Goal: Information Seeking & Learning: Learn about a topic

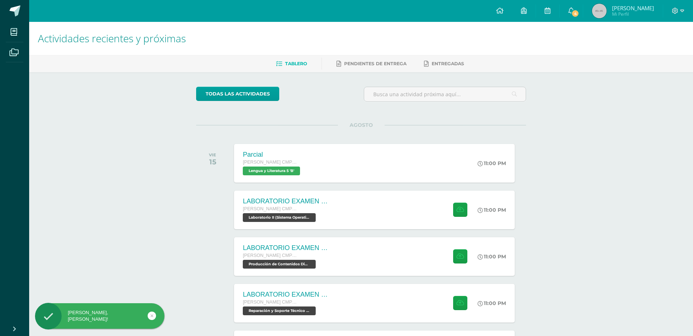
click at [636, 9] on span "[PERSON_NAME]" at bounding box center [633, 7] width 42 height 7
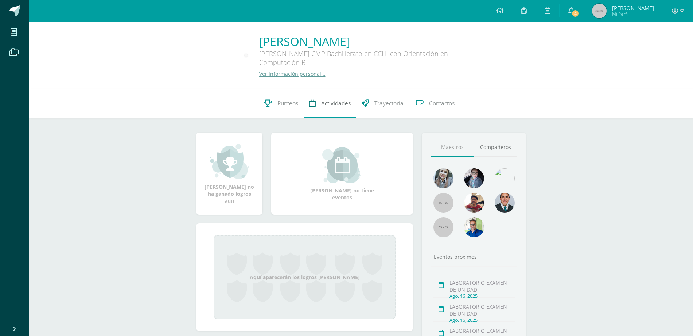
click at [333, 103] on span "Actividades" at bounding box center [336, 103] width 30 height 8
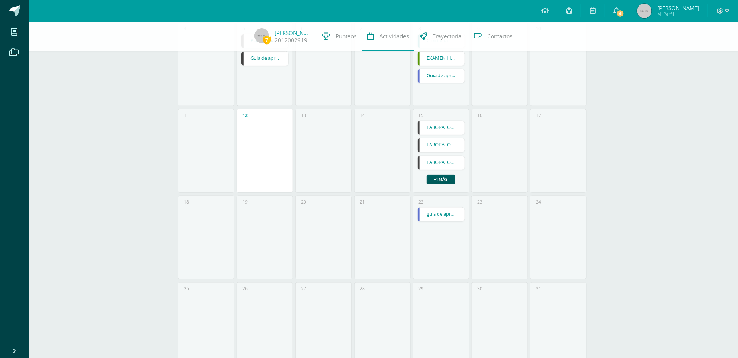
scroll to position [194, 0]
click at [442, 176] on link "+1 más" at bounding box center [441, 176] width 29 height 9
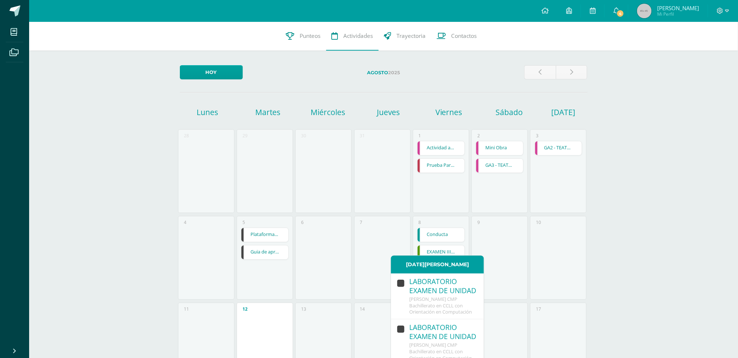
scroll to position [0, 0]
click at [534, 73] on link at bounding box center [541, 73] width 32 height 14
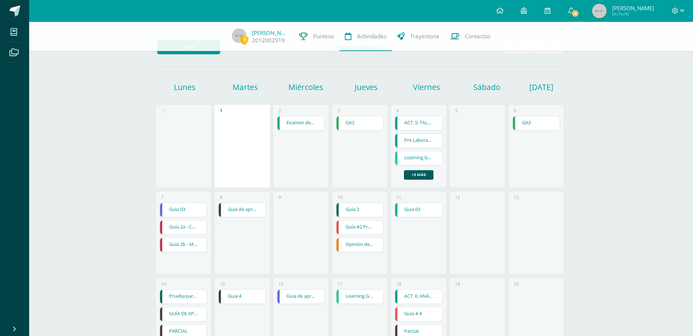
scroll to position [46, 0]
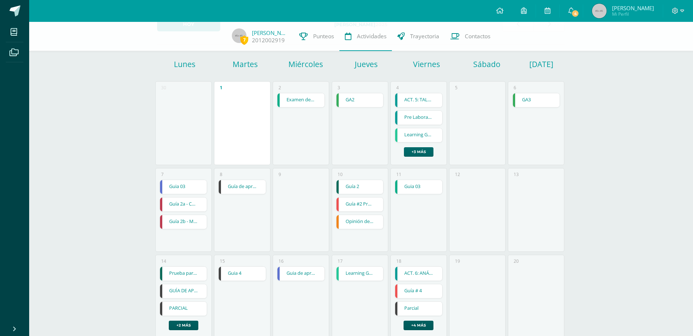
click at [420, 155] on link "+3 más" at bounding box center [419, 151] width 30 height 9
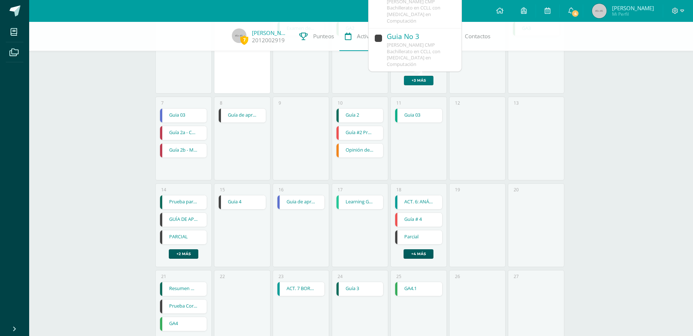
scroll to position [137, 0]
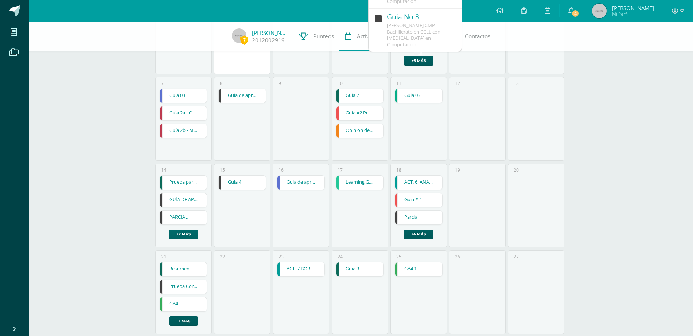
click at [192, 231] on link "+2 más" at bounding box center [184, 233] width 30 height 9
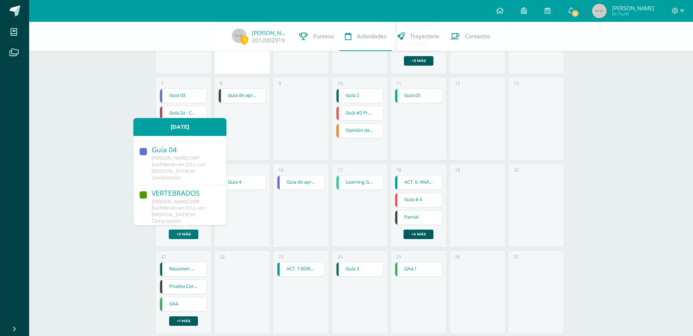
scroll to position [146, 0]
click at [421, 235] on link "+4 más" at bounding box center [418, 233] width 30 height 9
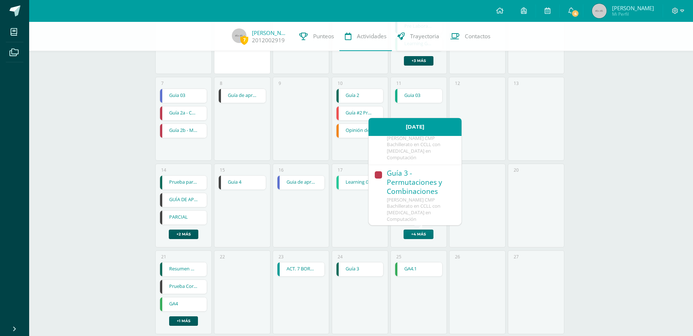
scroll to position [278, 0]
click at [577, 211] on div "Hoy Julio 2025 Lunes Martes Miércoles Jueves Viernes Sábado Domingo 30 1 2 Exam…" at bounding box center [360, 161] width 437 height 553
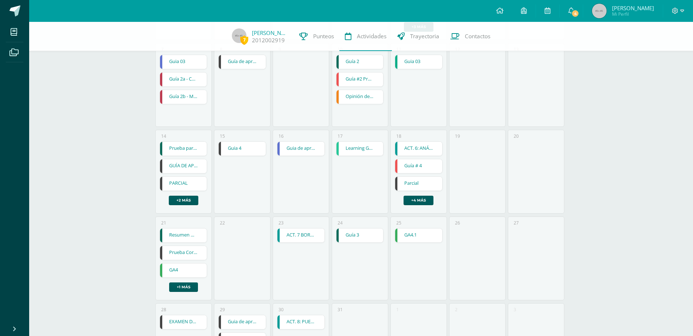
scroll to position [239, 0]
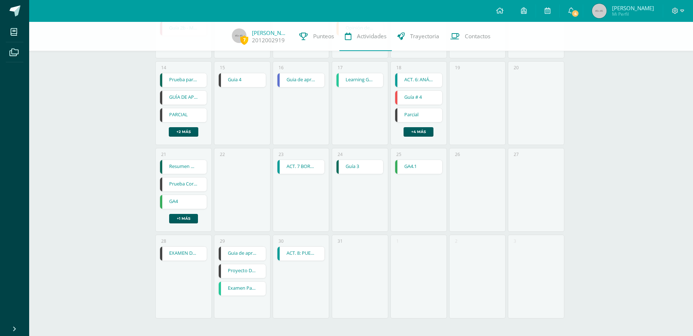
click at [423, 173] on link "GA4.1" at bounding box center [418, 167] width 47 height 14
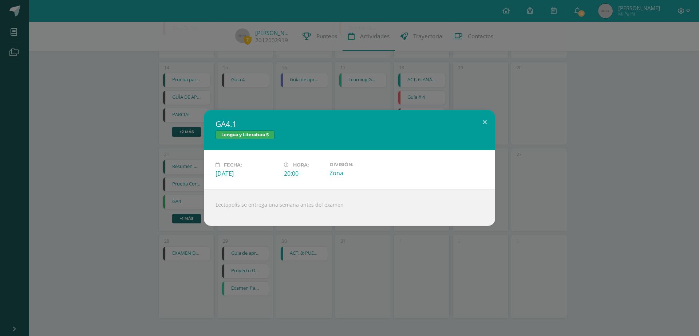
click at [597, 205] on div "GA4.1 Lengua y Literatura 5 Fecha: Viernes 25 de Julio Hora: 20:00 División: Zo…" at bounding box center [350, 168] width 694 height 116
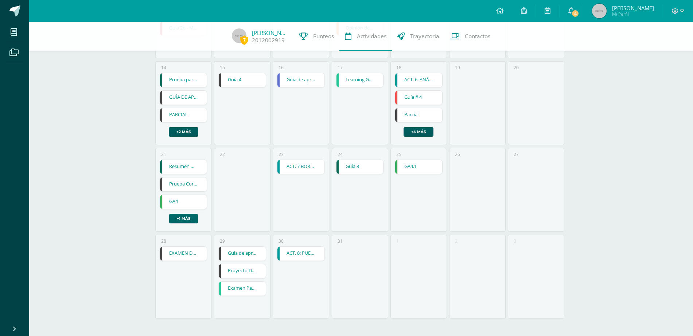
click at [176, 220] on link "+1 más" at bounding box center [183, 218] width 29 height 9
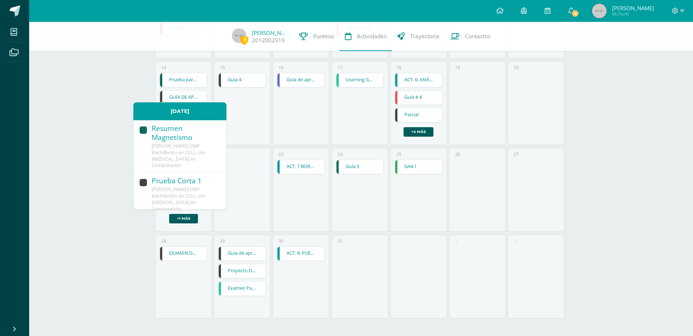
click at [298, 259] on link "ACT. 8: PUESTA EN COMÚN" at bounding box center [300, 254] width 47 height 14
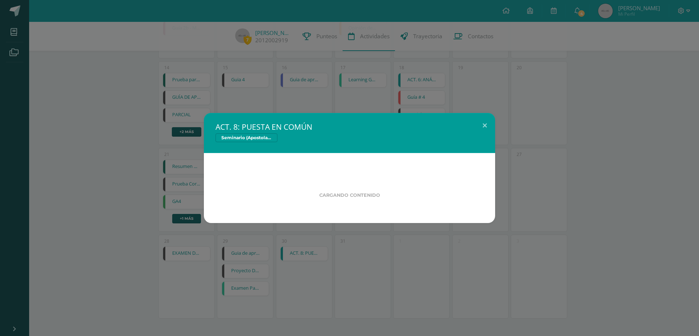
click at [266, 268] on div "ACT. 8: PUESTA EN COMÚN Seminario (Apostolado Juvenil Salesiano -AJS) Cargando …" at bounding box center [349, 168] width 699 height 336
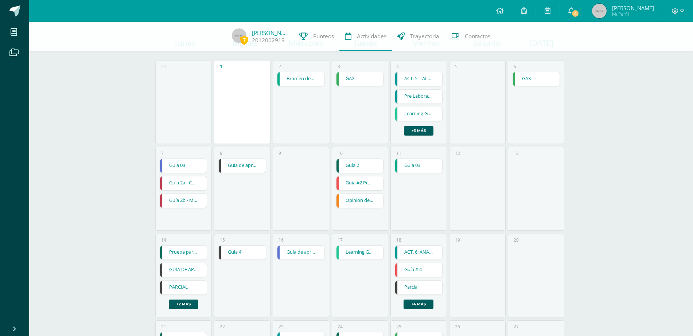
scroll to position [11, 0]
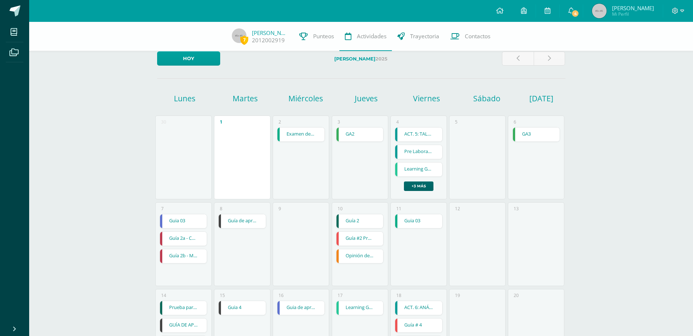
click at [420, 188] on link "+3 más" at bounding box center [419, 185] width 30 height 9
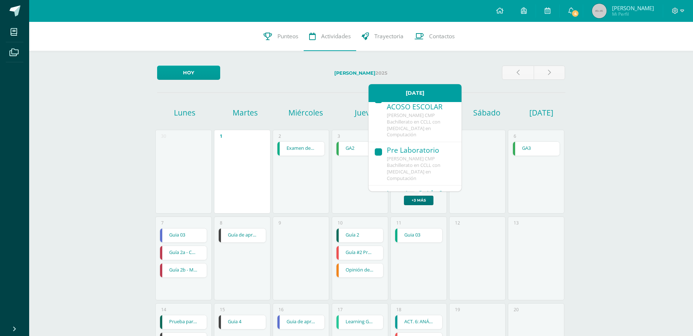
scroll to position [7, 0]
click at [423, 170] on span "[PERSON_NAME] CMP Bachillerato en CCLL con Orientación en Computación" at bounding box center [414, 174] width 54 height 26
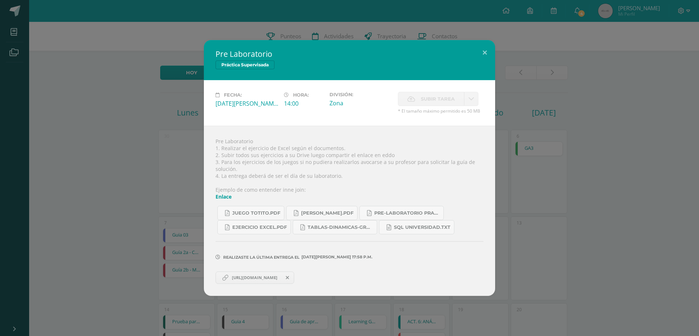
click at [534, 192] on div "Pre Laboratorio Práctica Supervisada Fecha: Viernes 04 de Julio Hora: 14:00 Div…" at bounding box center [350, 167] width 694 height 255
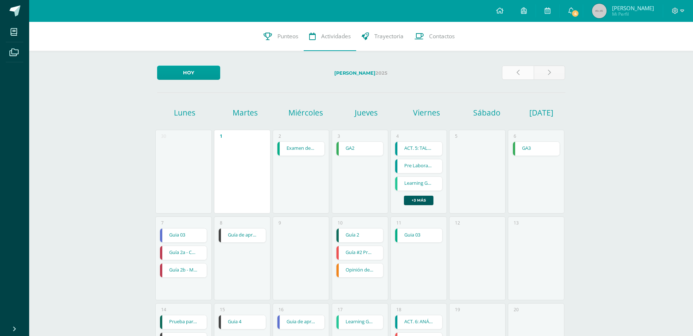
click at [517, 74] on icon at bounding box center [517, 73] width 3 height 6
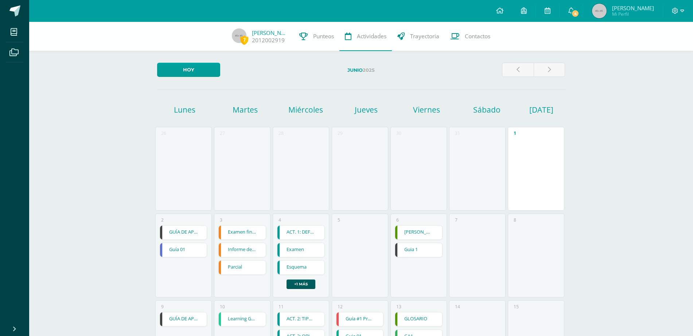
scroll to position [46, 0]
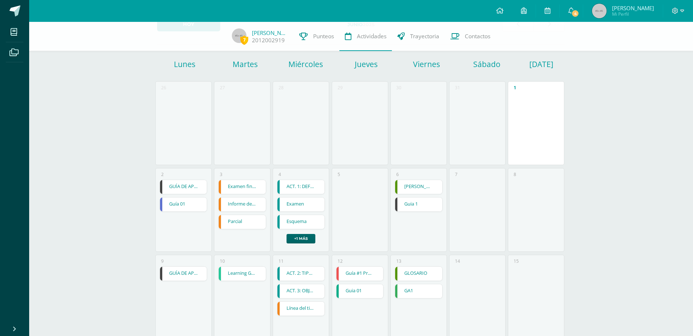
click at [303, 235] on link "+1 más" at bounding box center [300, 238] width 29 height 9
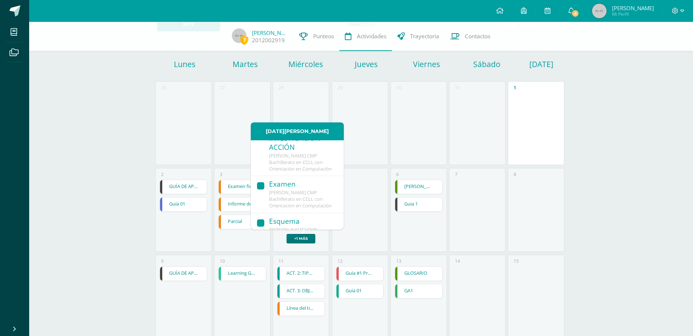
scroll to position [0, 0]
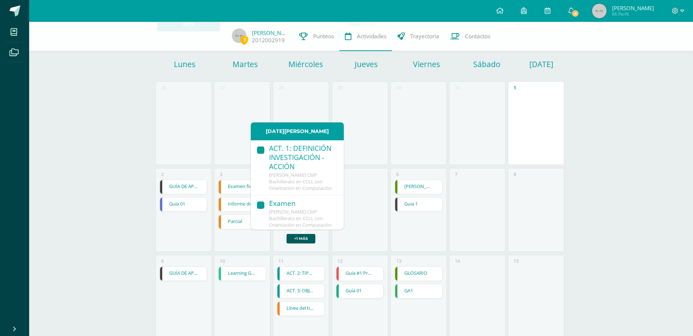
click at [303, 209] on div "Examen" at bounding box center [302, 204] width 67 height 10
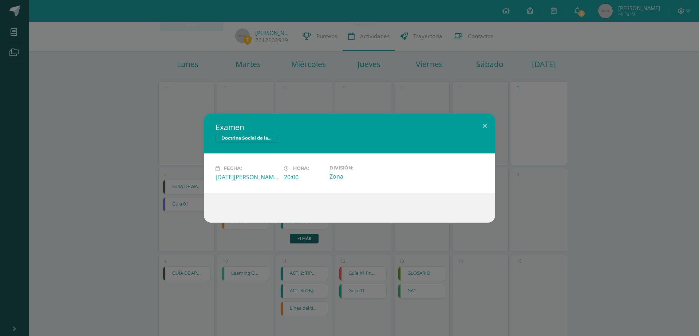
click at [372, 258] on div "Examen Doctrina Social de la Iglesia Fecha: Miércoles 04 de Junio Hora: 20:00 D…" at bounding box center [349, 168] width 699 height 336
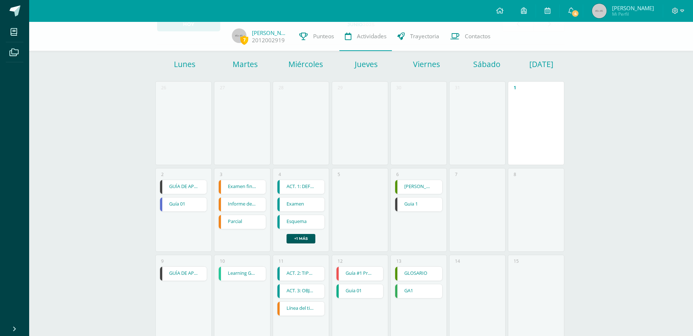
click at [199, 206] on link "Guía 01" at bounding box center [183, 204] width 47 height 14
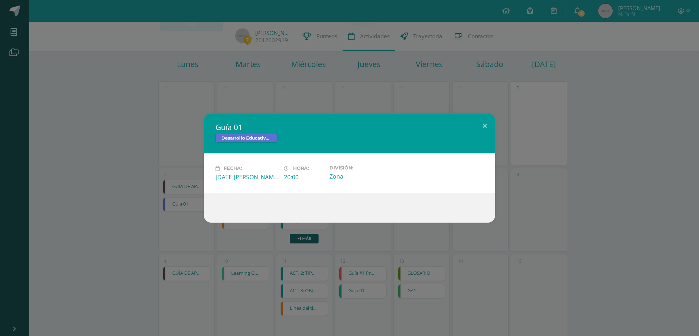
click at [176, 204] on div "Guía 01 Desarrollo Educativo y Proyecto de Vida Fecha: Lunes 02 de Junio Hora: …" at bounding box center [350, 167] width 694 height 109
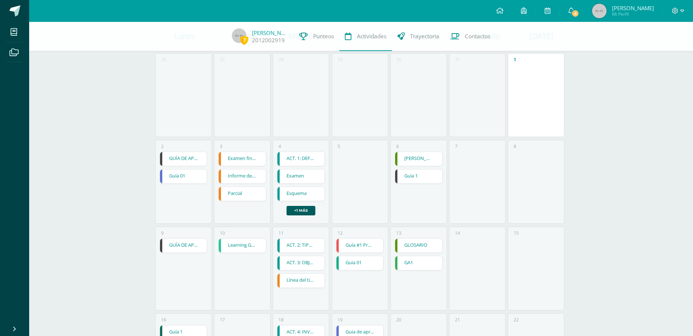
scroll to position [91, 0]
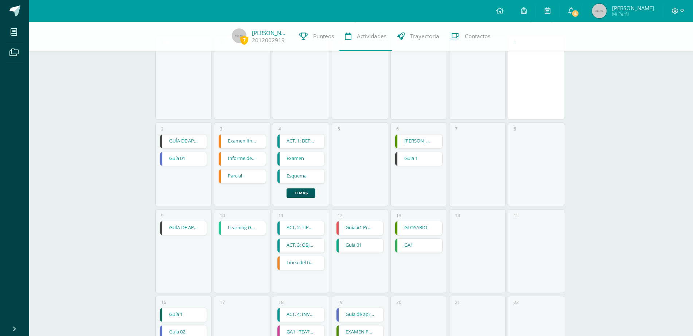
click at [358, 243] on link "Guia 01" at bounding box center [359, 246] width 47 height 14
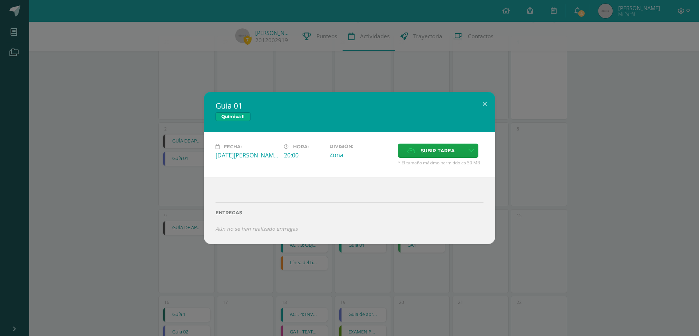
drag, startPoint x: 433, startPoint y: 260, endPoint x: 426, endPoint y: 260, distance: 7.6
click at [435, 261] on div "Guia 01 Química II Fecha: Jueves 12 de Junio Hora: 20:00 División: Zona" at bounding box center [349, 168] width 699 height 336
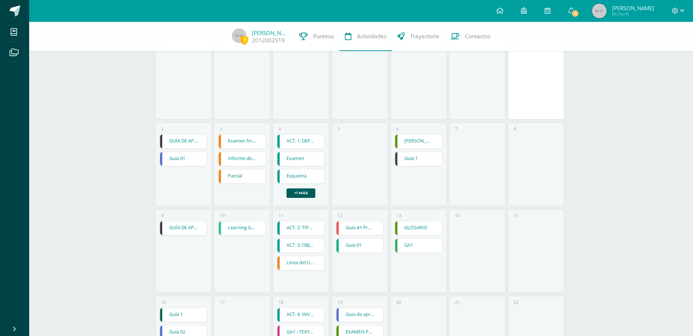
click at [416, 249] on link "GA1" at bounding box center [418, 246] width 47 height 14
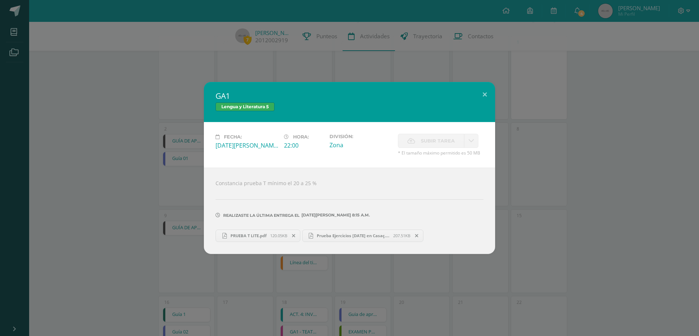
click at [531, 268] on div "GA1 Lengua y Literatura 5 Fecha: Viernes 13 de Junio Hora: 22:00 División: Zona…" at bounding box center [349, 168] width 699 height 336
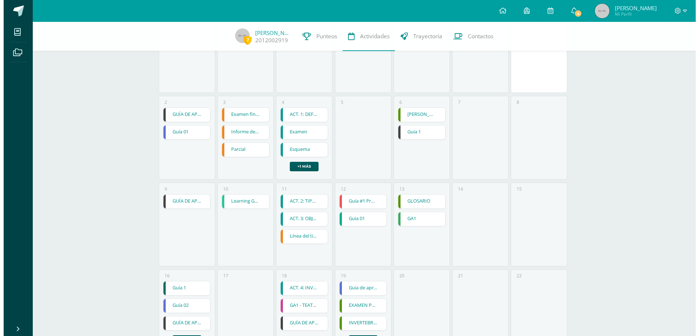
scroll to position [137, 0]
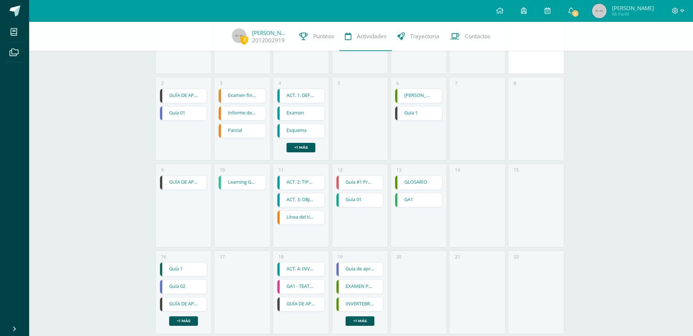
click at [427, 202] on link "GA1" at bounding box center [418, 200] width 47 height 14
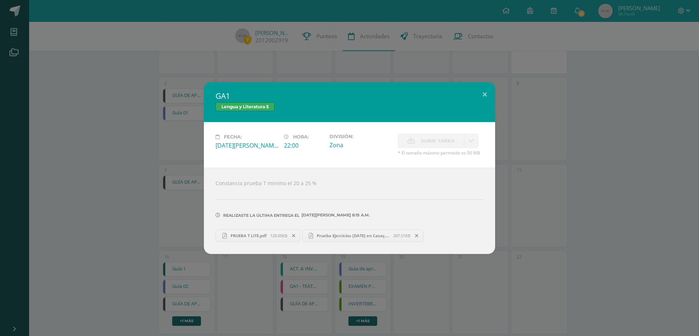
click at [412, 275] on div "GA1 Lengua y Literatura 5 Fecha: Viernes 13 de Junio Hora: 22:00 División: Zona…" at bounding box center [349, 168] width 699 height 336
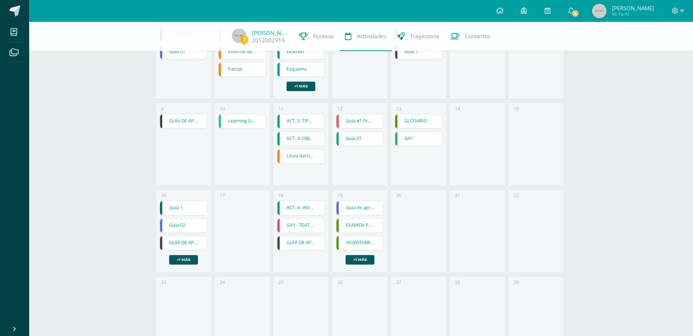
scroll to position [228, 0]
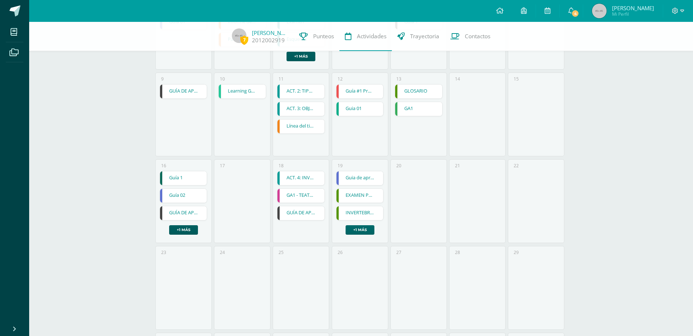
click at [363, 234] on link "+1 más" at bounding box center [359, 229] width 29 height 9
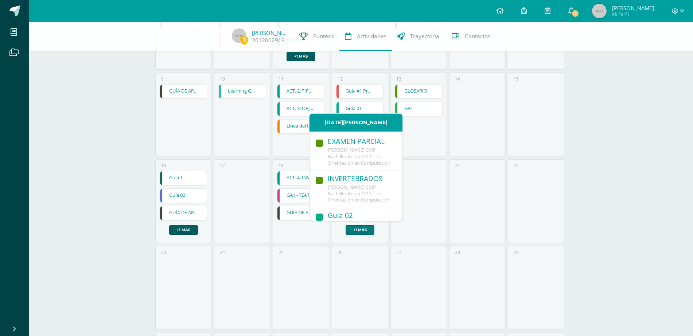
scroll to position [93, 0]
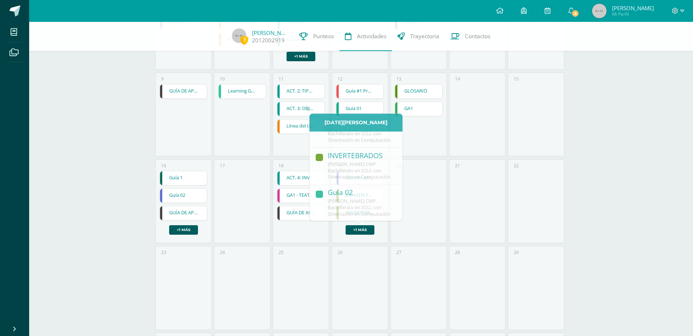
click at [278, 232] on div "18 ACT. 4: INVESTIGACIÓN Y EXPLORACIÓN ACT. 4: INVESTIGACIÓN Y EXPLORACIÓN Semi…" at bounding box center [300, 201] width 56 height 84
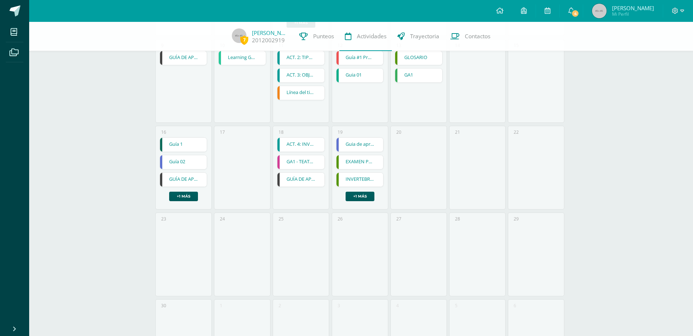
scroll to position [326, 0]
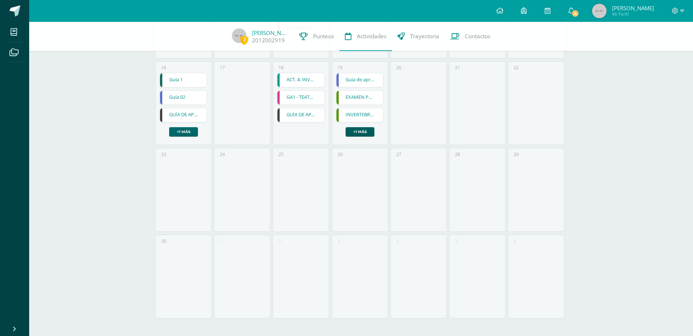
click at [177, 134] on link "+1 más" at bounding box center [183, 131] width 29 height 9
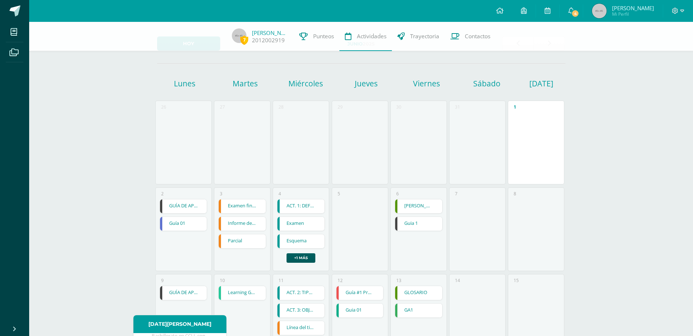
scroll to position [0, 0]
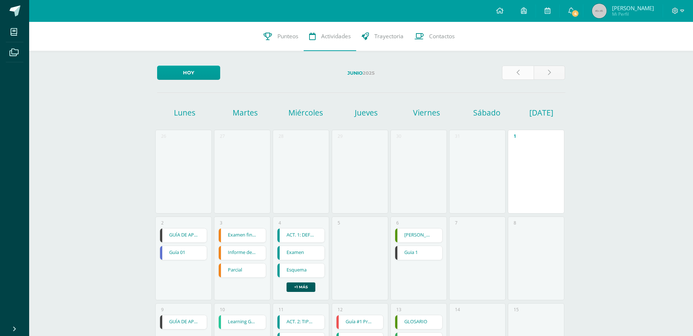
click at [519, 70] on link at bounding box center [518, 73] width 32 height 14
